Goal: Transaction & Acquisition: Purchase product/service

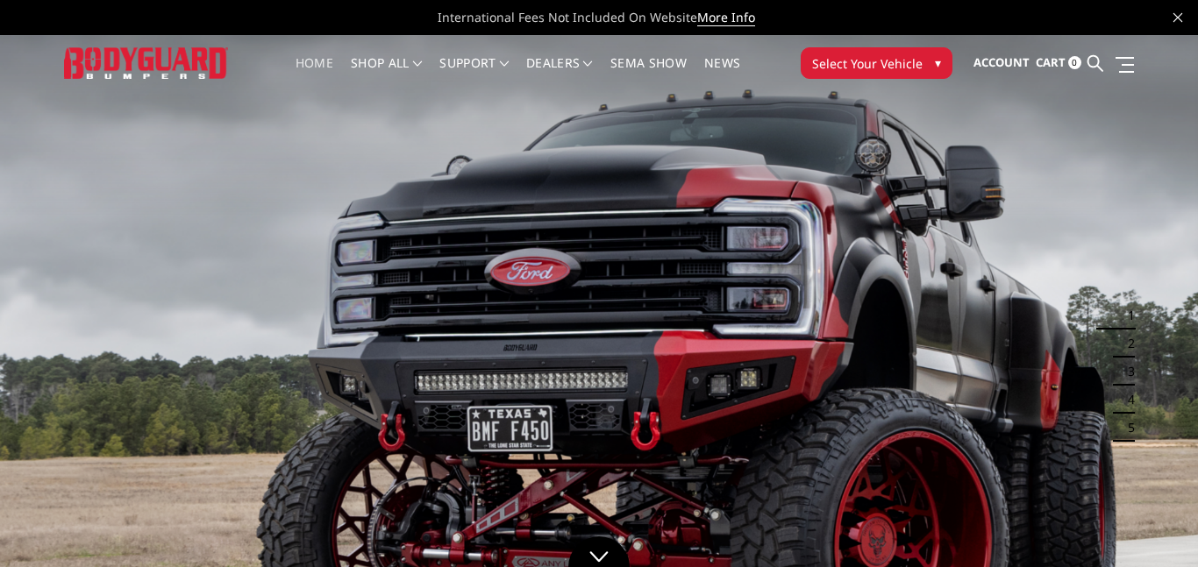
click at [852, 70] on span "Select Your Vehicle" at bounding box center [867, 63] width 111 height 18
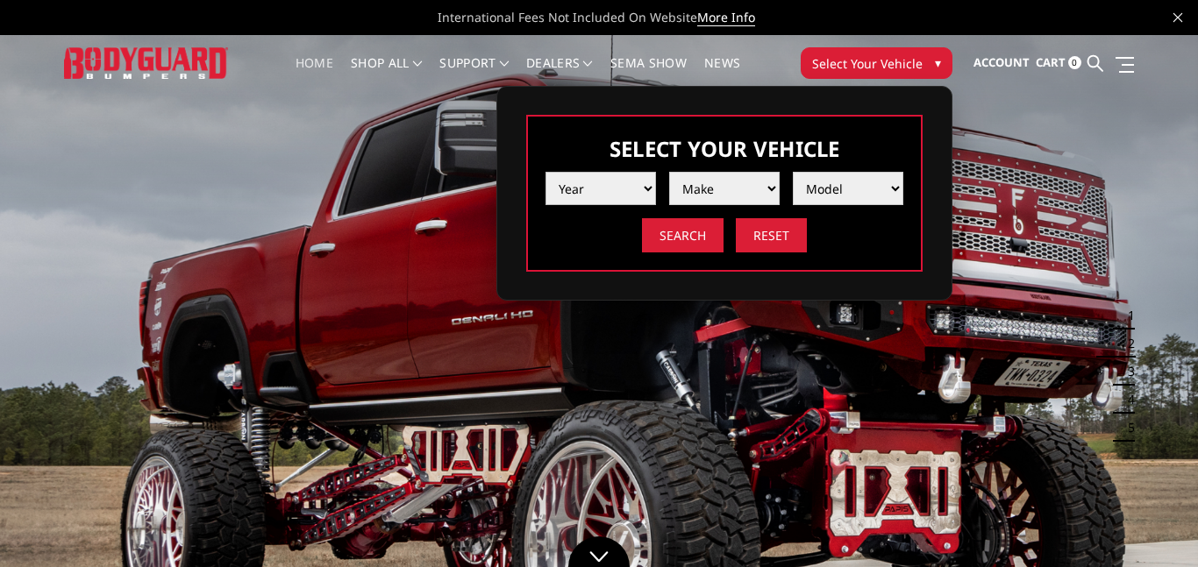
click at [605, 187] on select "Year 2025 2024 2023 2022 2021 2020 2019 2018 2017 2016 2015 2014 2013 2012 2011…" at bounding box center [601, 188] width 111 height 33
click at [546, 172] on select "Year 2025 2024 2023 2022 2021 2020 2019 2018 2017 2016 2015 2014 2013 2012 2011…" at bounding box center [601, 188] width 111 height 33
click at [736, 187] on select "Make Ford" at bounding box center [724, 188] width 111 height 33
click at [617, 185] on select "Year 2025 2024 2023 2022 2021 2020 2019 2018 2017 2016 2015 2014 2013 2012 2011…" at bounding box center [601, 188] width 111 height 33
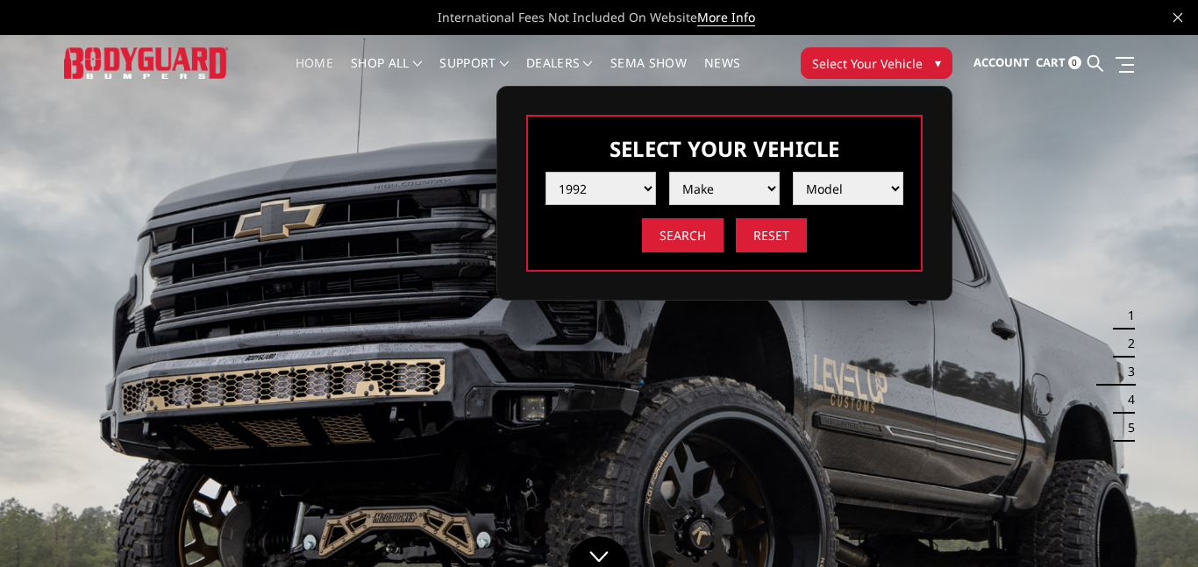
select select "yr_1994"
click at [546, 172] on select "Year 2025 2024 2023 2022 2021 2020 2019 2018 2017 2016 2015 2014 2013 2012 2011…" at bounding box center [601, 188] width 111 height 33
click at [698, 175] on select "Make Ford Ram" at bounding box center [724, 188] width 111 height 33
select select "mk_ram"
click at [669, 172] on select "Make Ford Ram" at bounding box center [724, 188] width 111 height 33
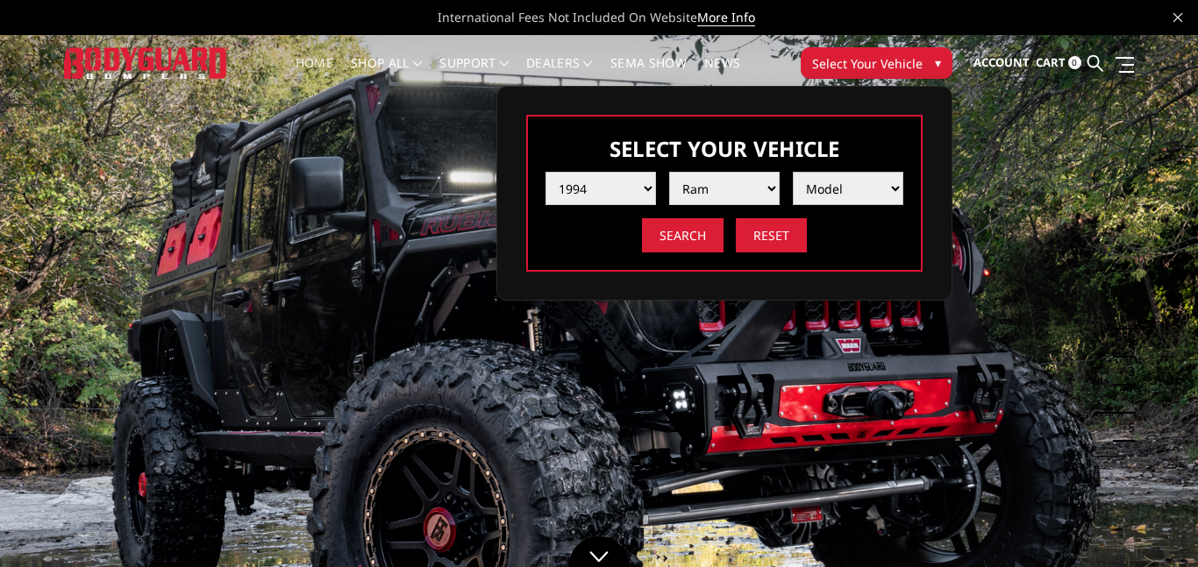
click at [811, 199] on select "Model 1500 5-Lug 2500 / 3500" at bounding box center [848, 188] width 111 height 33
select select "md_2500-3500"
click at [793, 172] on select "Model 1500 5-Lug 2500 / 3500" at bounding box center [848, 188] width 111 height 33
click at [564, 188] on select "Year 2025 2024 2023 2022 2021 2020 2019 2018 2017 2016 2015 2014 2013 2012 2011…" at bounding box center [601, 188] width 111 height 33
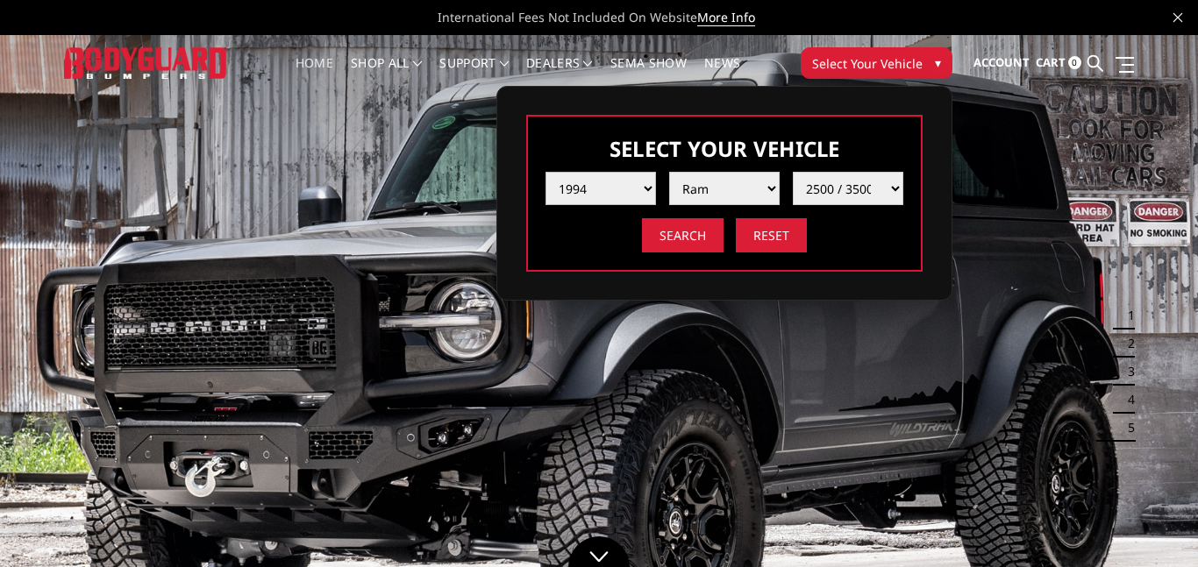
select select "yr_1993"
click at [546, 172] on select "Year 2025 2024 2023 2022 2021 2020 2019 2018 2017 2016 2015 2014 2013 2012 2011…" at bounding box center [601, 188] width 111 height 33
select select "-1"
click at [739, 178] on select "Make Ford" at bounding box center [724, 188] width 111 height 33
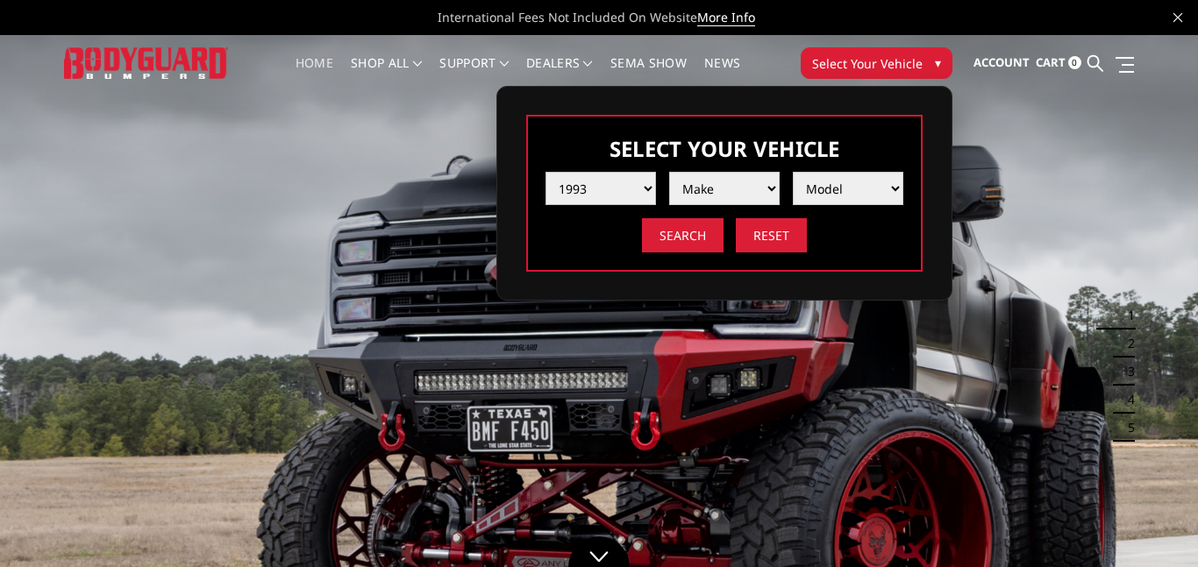
click at [633, 182] on select "Year 2025 2024 2023 2022 2021 2020 2019 2018 2017 2016 2015 2014 2013 2012 2011…" at bounding box center [601, 188] width 111 height 33
select select "yr_1994"
click at [546, 172] on select "Year 2025 2024 2023 2022 2021 2020 2019 2018 2017 2016 2015 2014 2013 2012 2011…" at bounding box center [601, 188] width 111 height 33
click at [700, 179] on select "Make Ford Ram" at bounding box center [724, 188] width 111 height 33
select select "mk_ram"
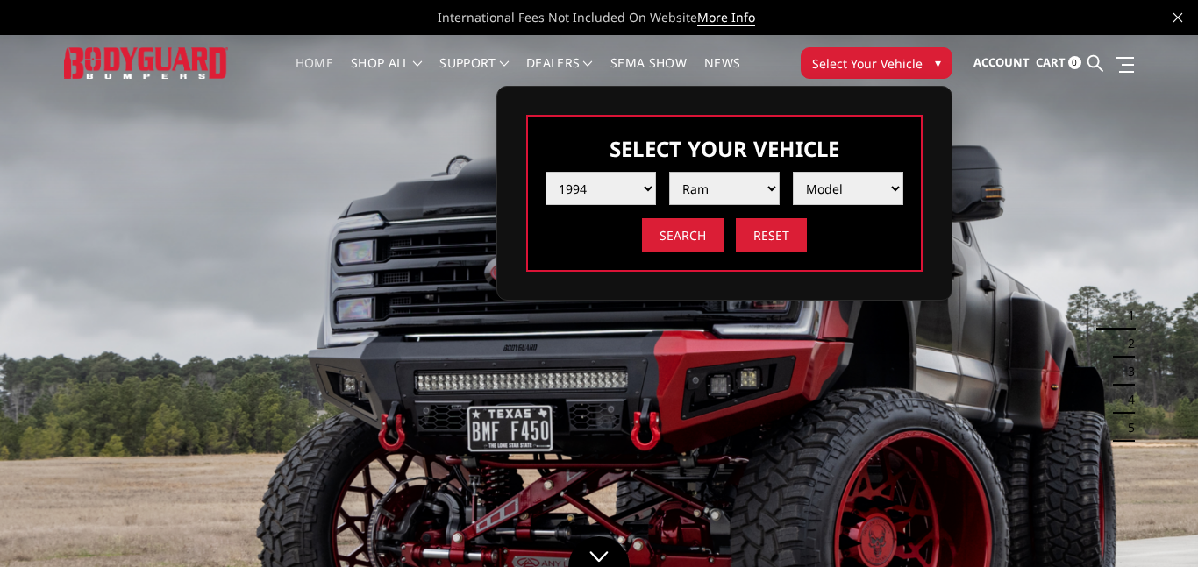
click at [669, 172] on select "Make Ford Ram" at bounding box center [724, 188] width 111 height 33
click at [813, 203] on select "Model 1500 5-Lug 2500 / 3500" at bounding box center [848, 188] width 111 height 33
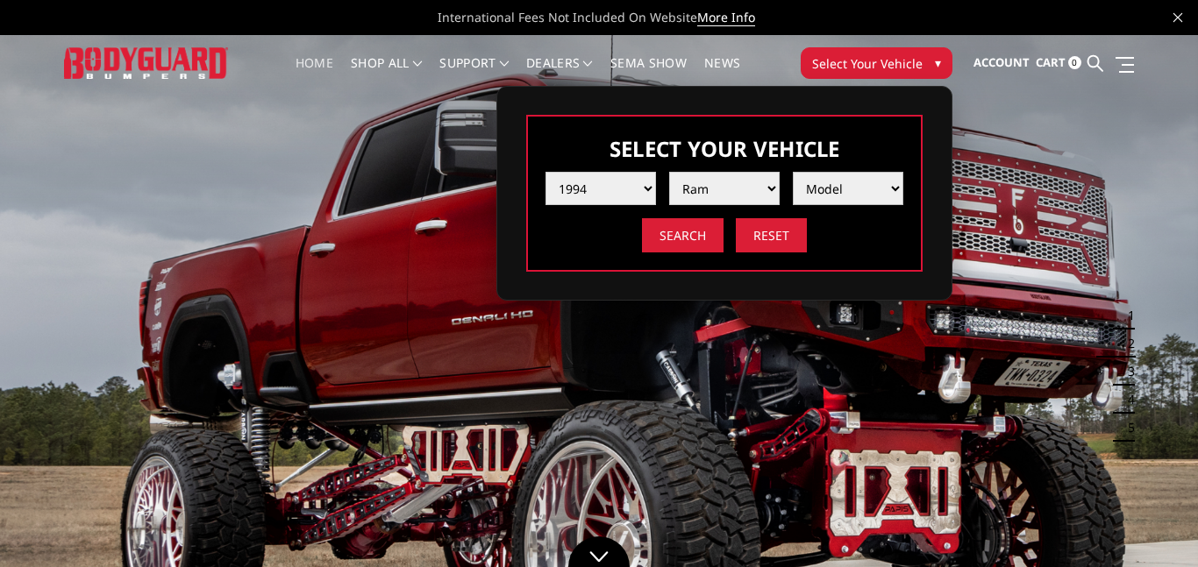
select select "md_2500-3500"
click at [793, 172] on select "Model 1500 5-Lug 2500 / 3500" at bounding box center [848, 188] width 111 height 33
click at [667, 234] on input "Search" at bounding box center [683, 235] width 82 height 34
